Goal: Task Accomplishment & Management: Manage account settings

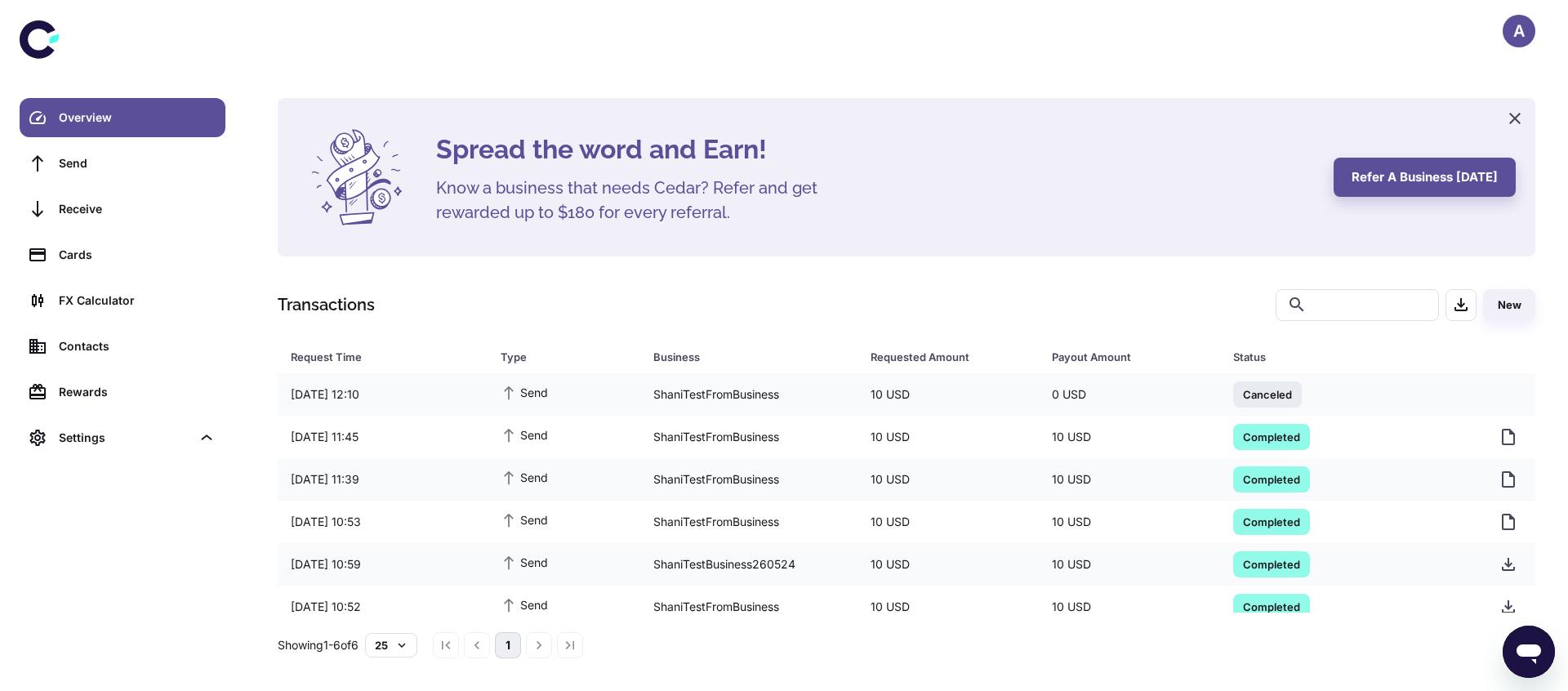
click at [1520, 20] on div "A" at bounding box center [1518, 30] width 32 height 32
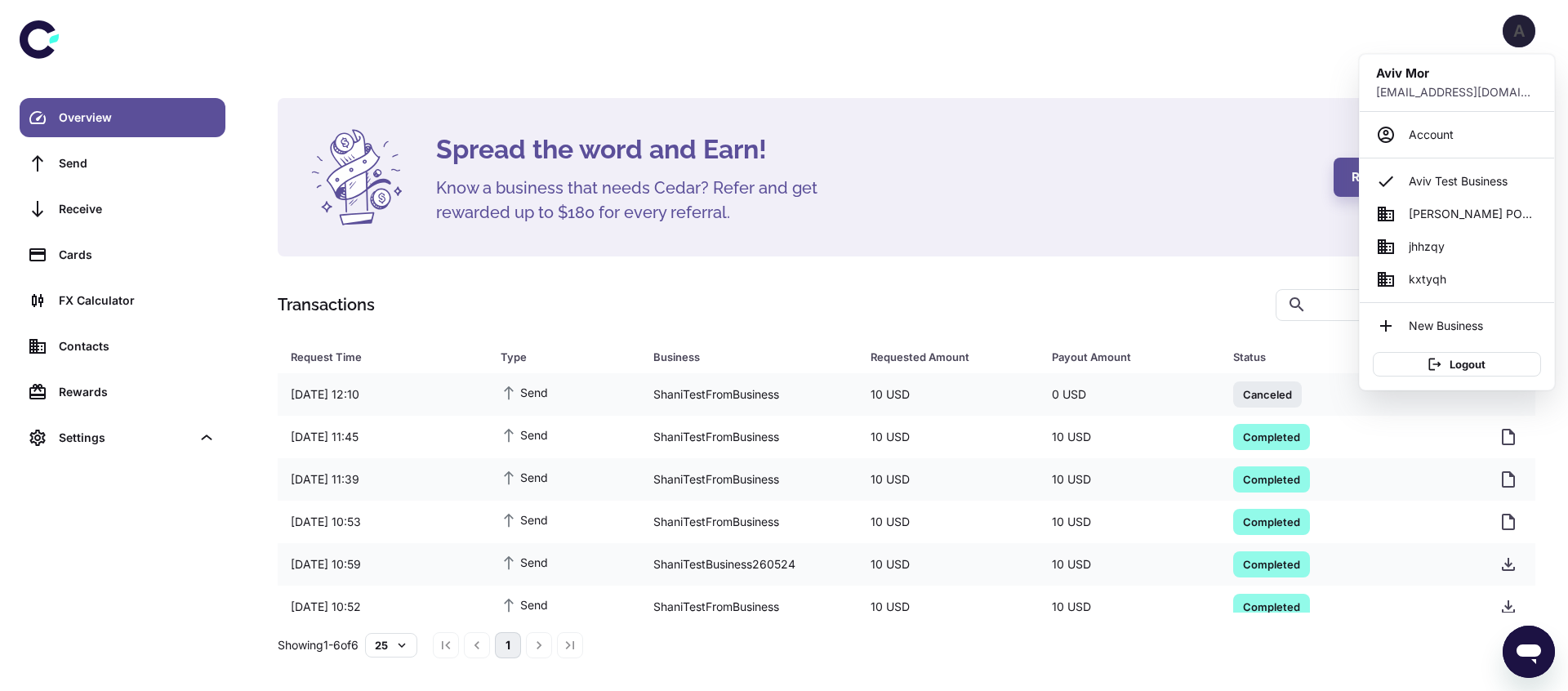
click at [1509, 26] on div at bounding box center [784, 345] width 1568 height 691
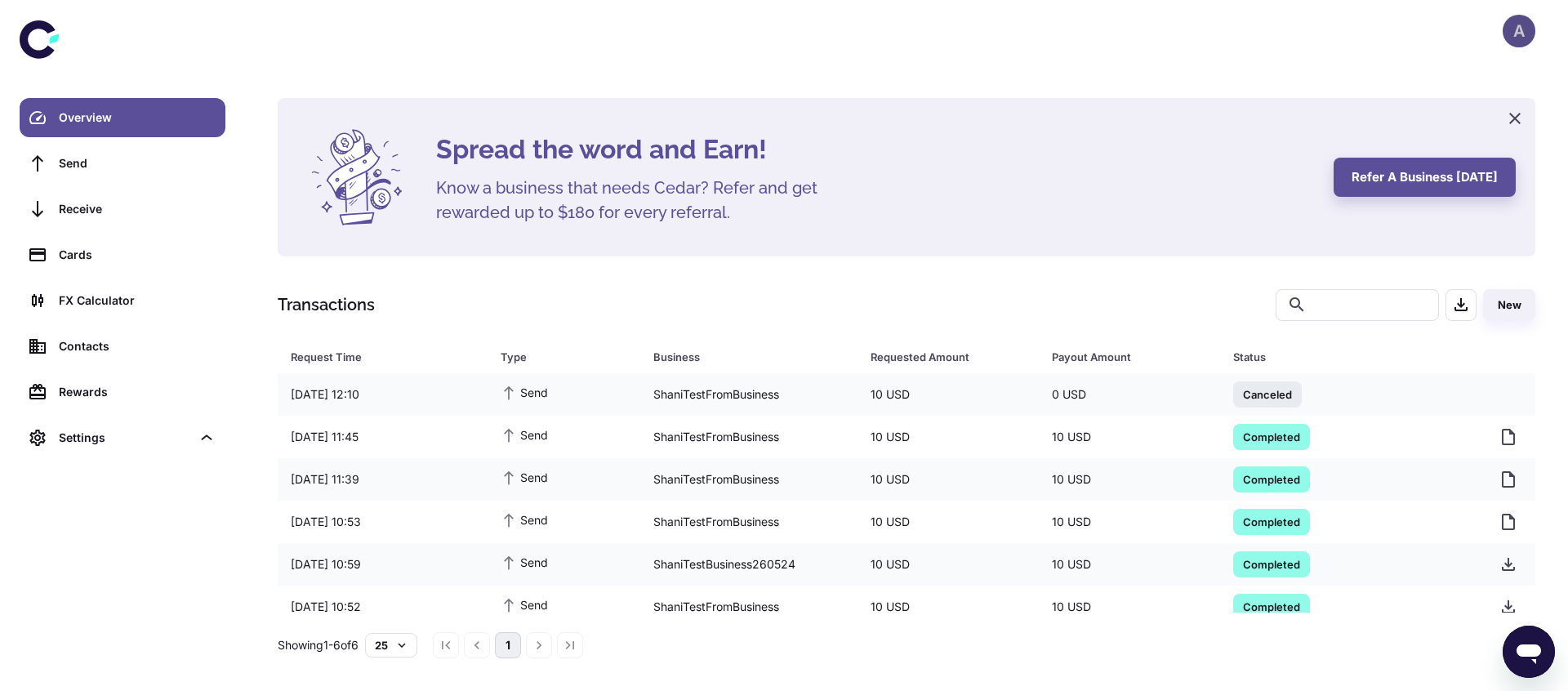
click at [1518, 26] on div "A" at bounding box center [1518, 30] width 32 height 32
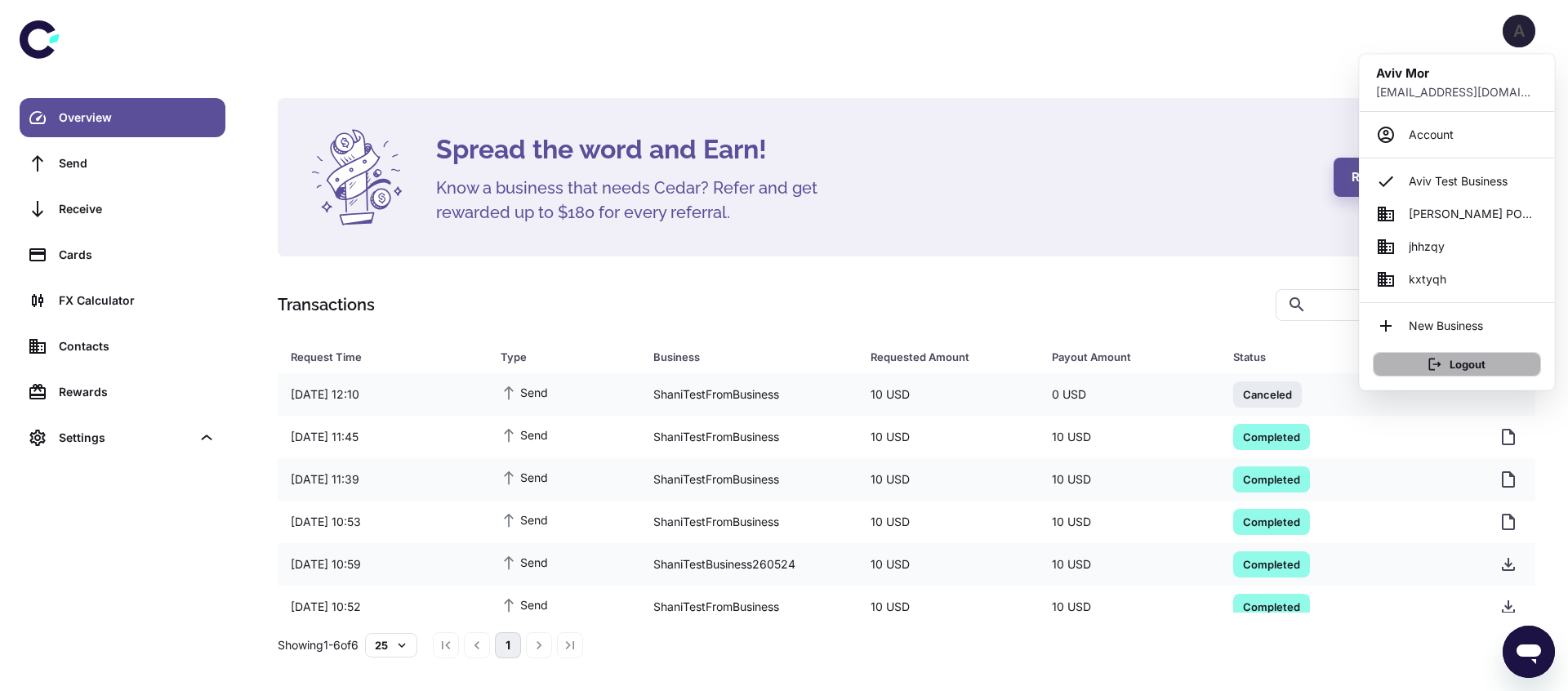
click at [1434, 352] on button "Logout" at bounding box center [1456, 364] width 168 height 25
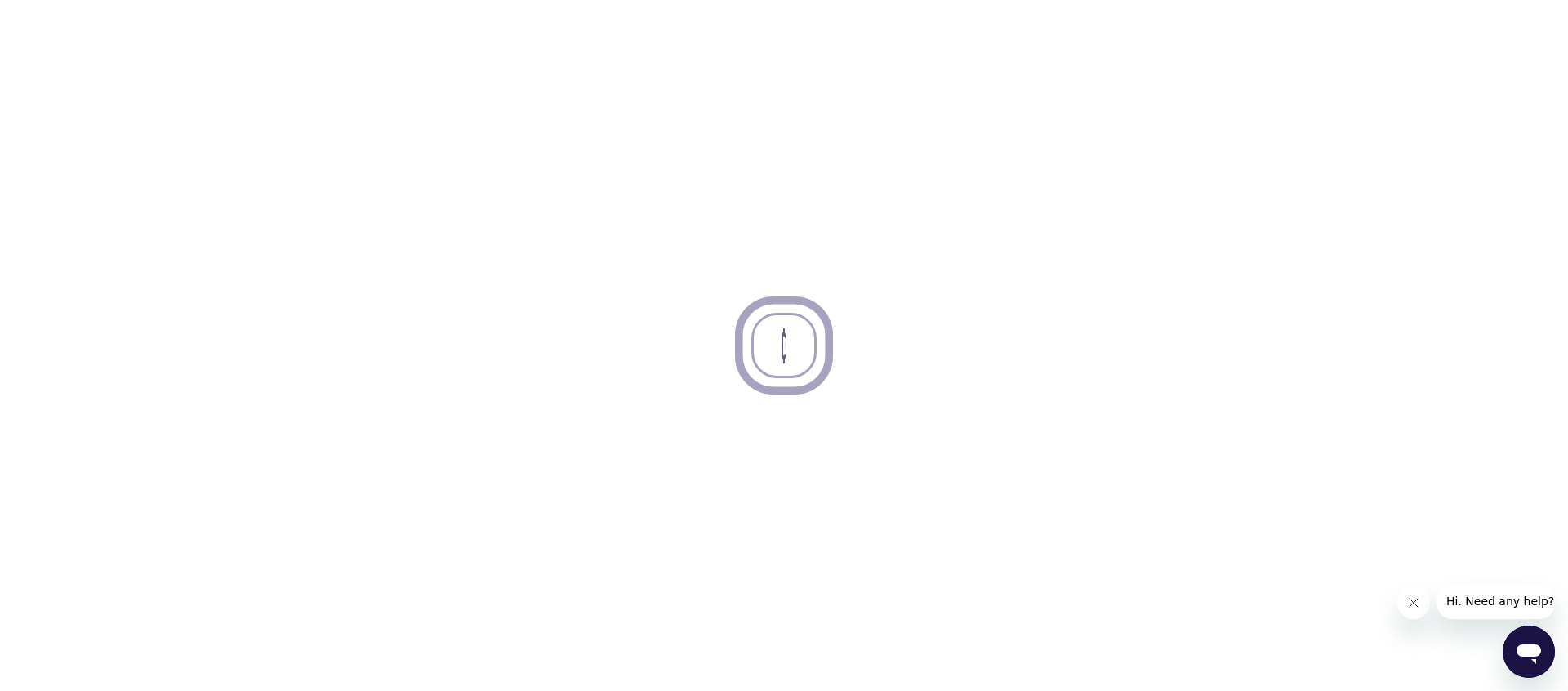
click at [644, 340] on div at bounding box center [784, 345] width 1568 height 691
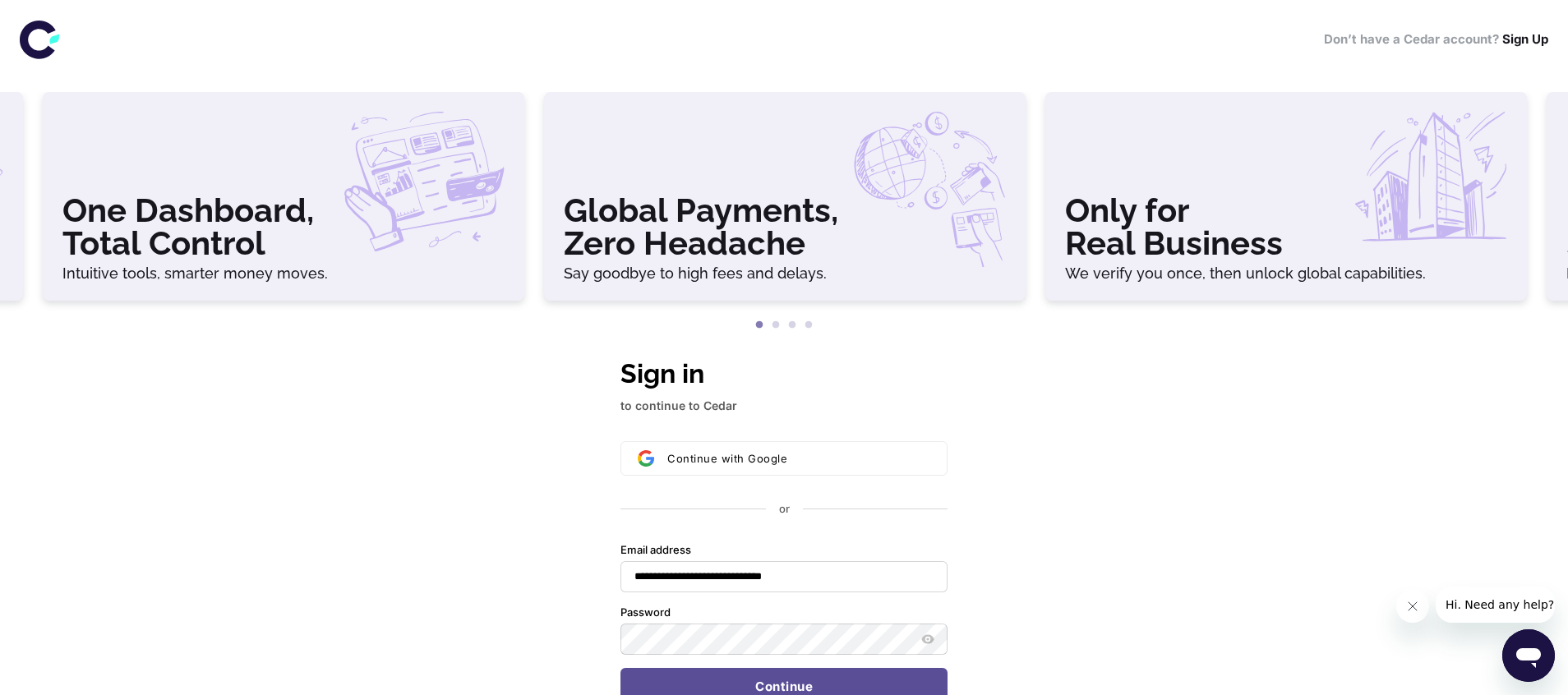
scroll to position [32, 0]
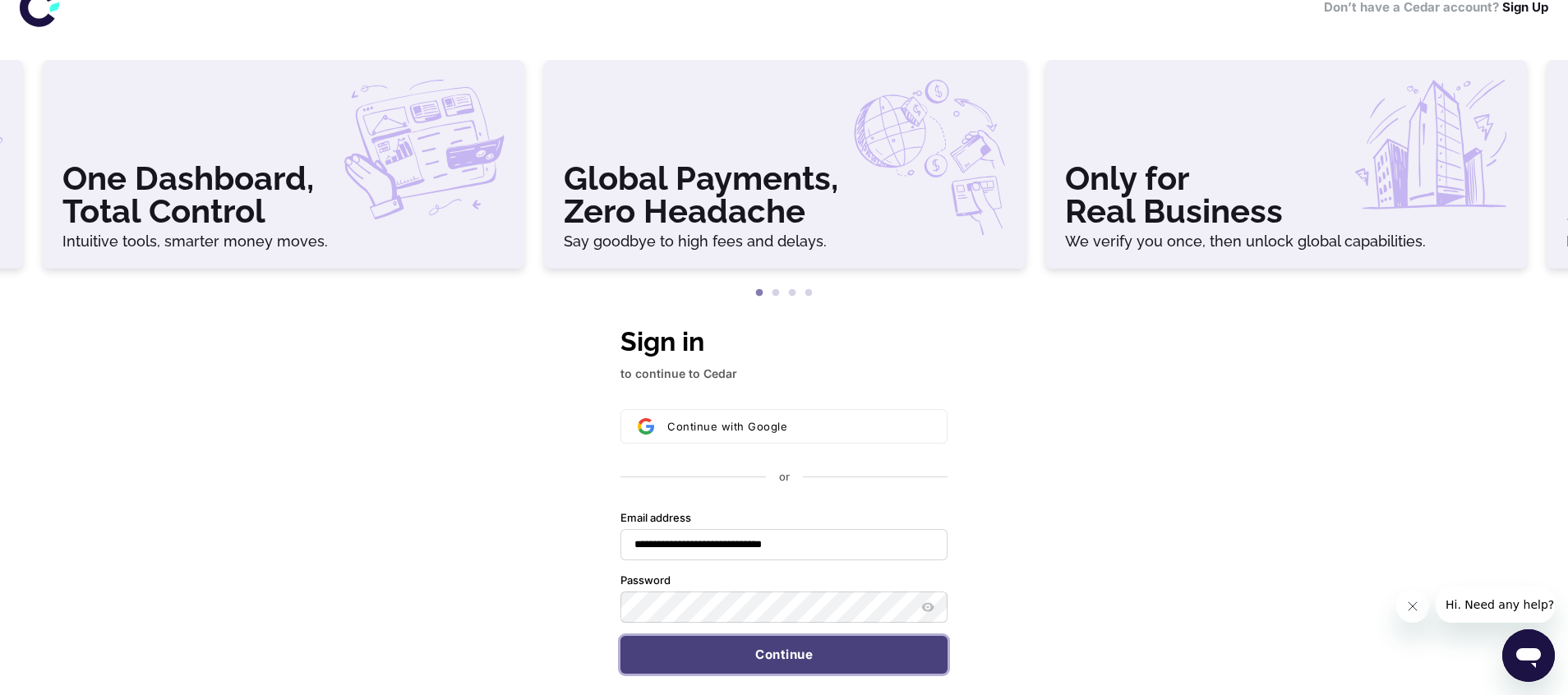
click at [737, 641] on button "Continue" at bounding box center [784, 654] width 327 height 37
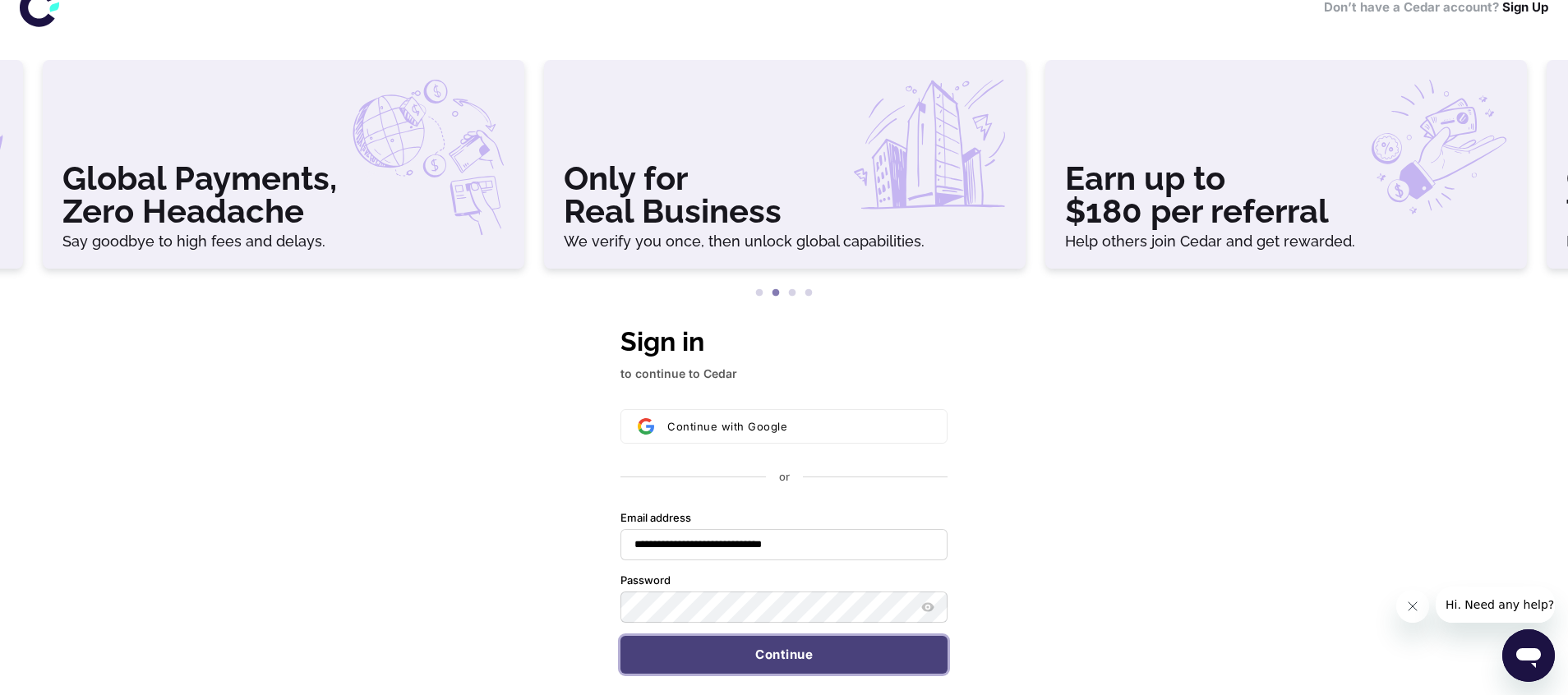
click at [776, 651] on button "Continue" at bounding box center [784, 654] width 327 height 37
drag, startPoint x: 642, startPoint y: 655, endPoint x: 658, endPoint y: 674, distance: 24.8
click at [647, 657] on button "Continue" at bounding box center [784, 654] width 327 height 37
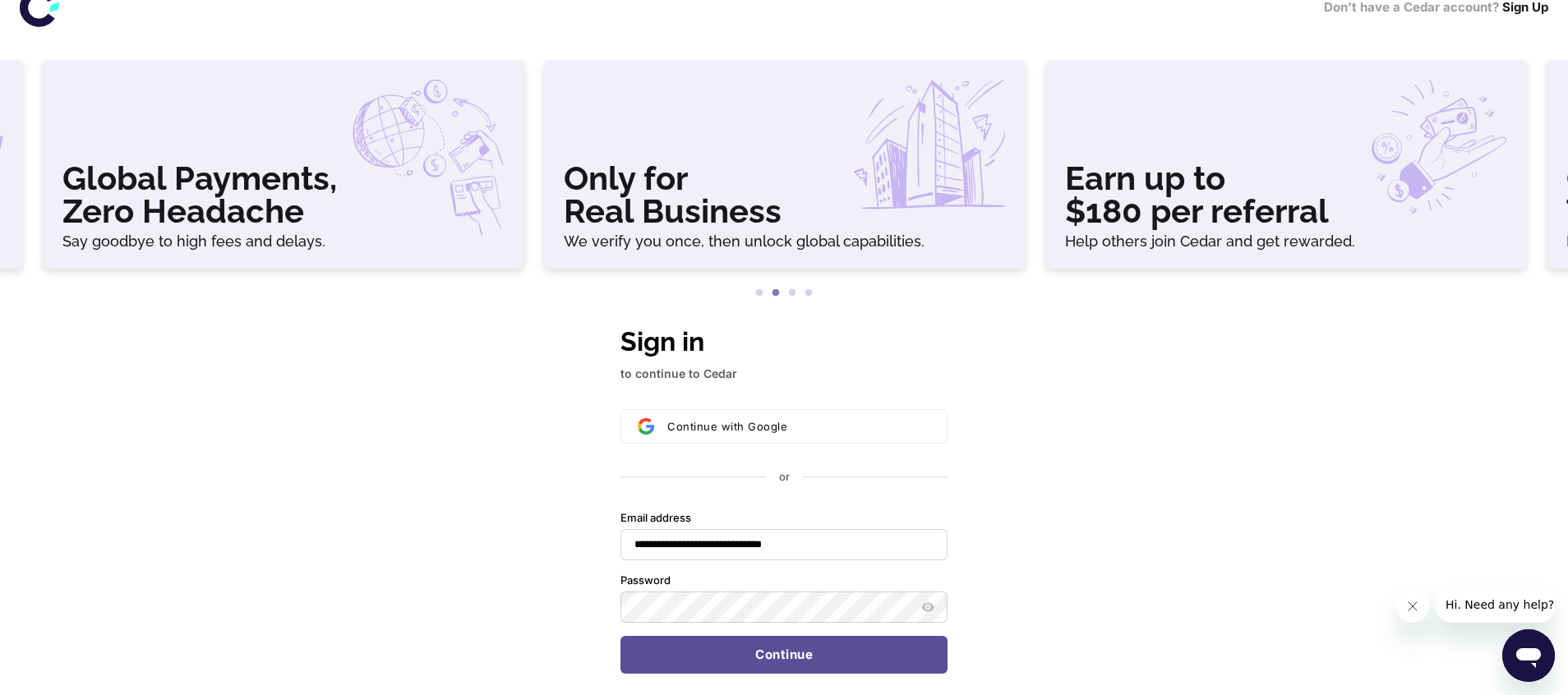
type input "**********"
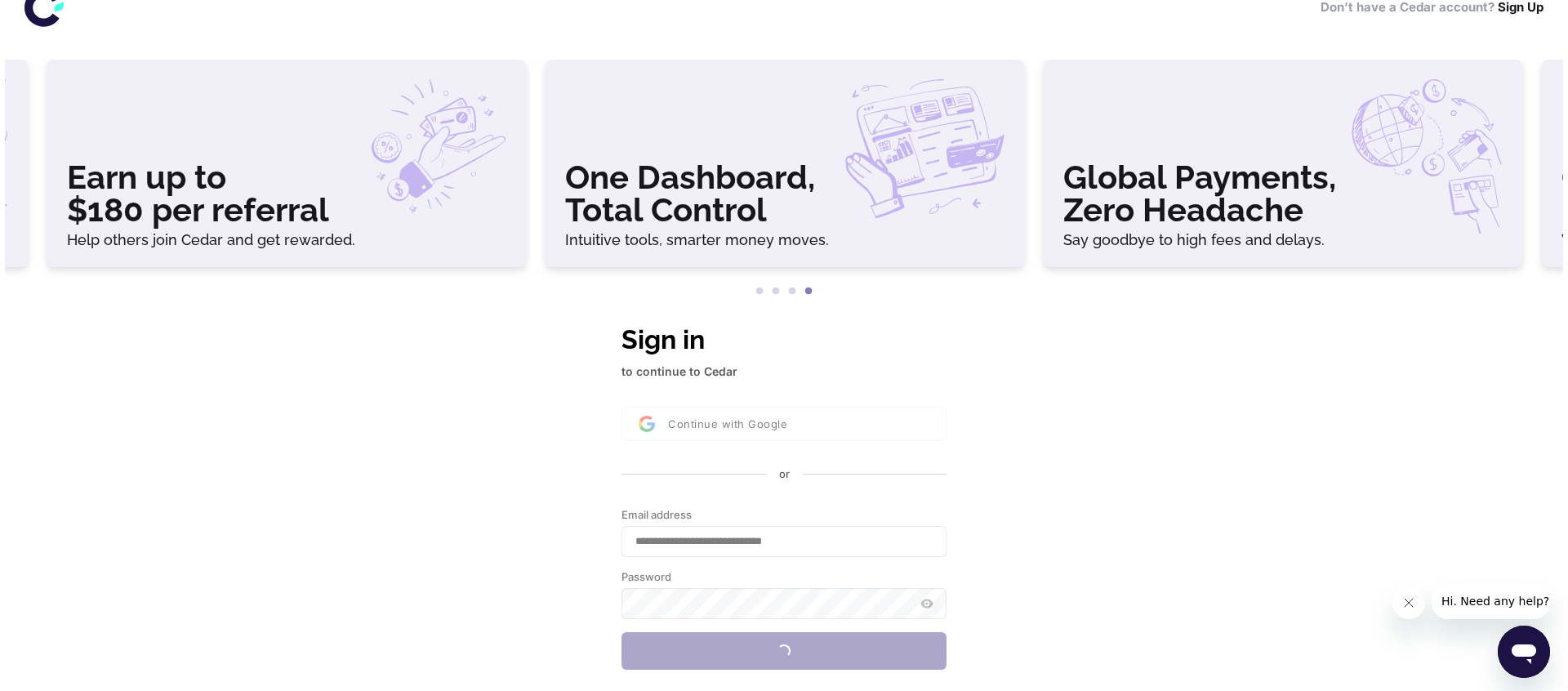
scroll to position [0, 0]
